Goal: Information Seeking & Learning: Find specific fact

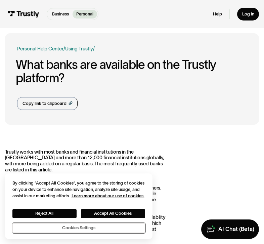
click at [75, 229] on button "Cookies Settings" at bounding box center [78, 228] width 133 height 10
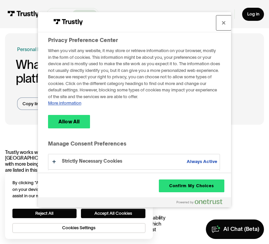
click at [222, 22] on button "Close" at bounding box center [223, 22] width 15 height 15
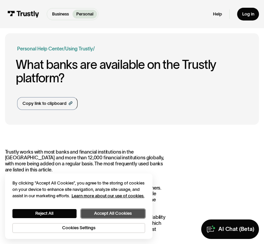
click at [106, 214] on button "Accept All Cookies" at bounding box center [113, 213] width 64 height 9
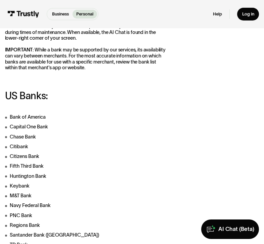
scroll to position [168, 0]
